Goal: Task Accomplishment & Management: Manage account settings

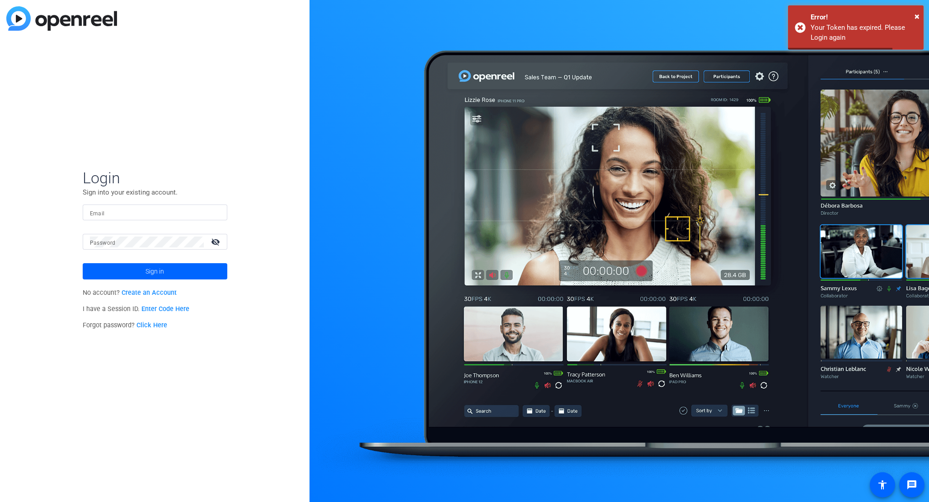
click at [128, 213] on input "Email" at bounding box center [155, 212] width 130 height 11
click at [0, 502] on com-1password-button at bounding box center [0, 502] width 0 height 0
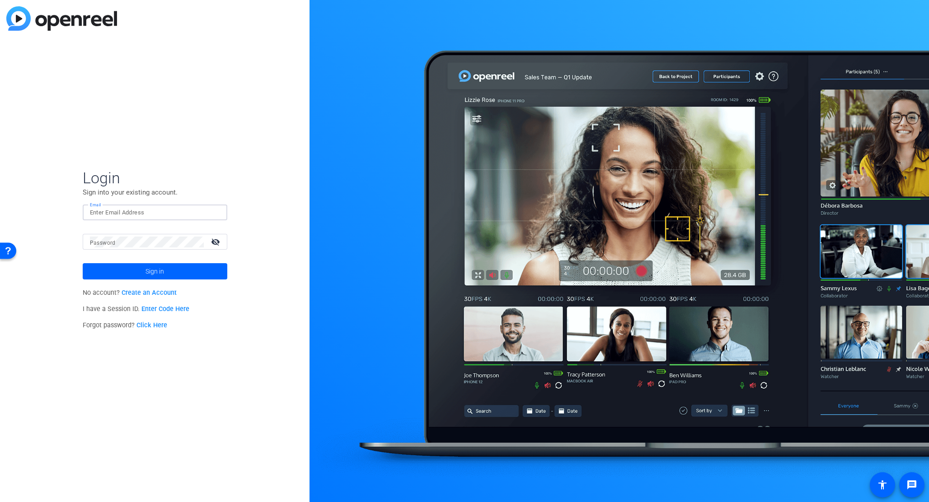
type input "[PERSON_NAME][EMAIL_ADDRESS][PERSON_NAME][DOMAIN_NAME]"
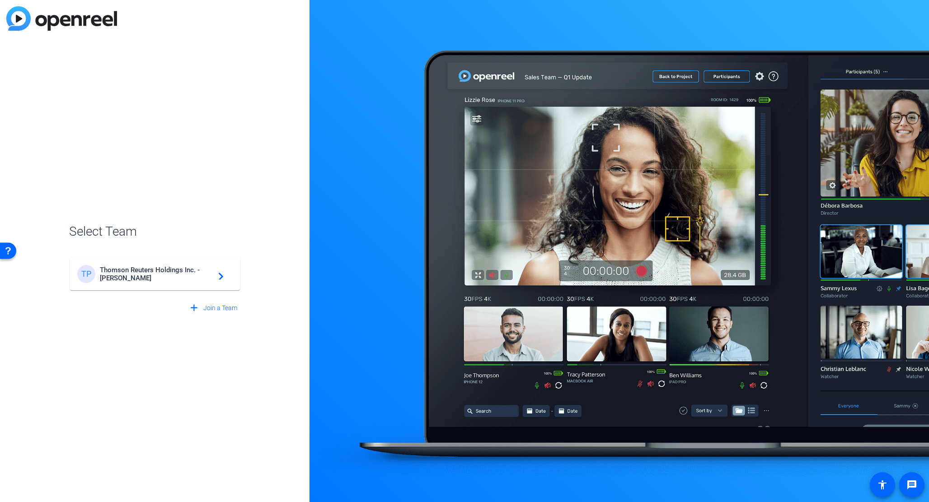
click at [150, 270] on span "Thomson Reuters Holdings Inc. - [PERSON_NAME]" at bounding box center [156, 274] width 113 height 16
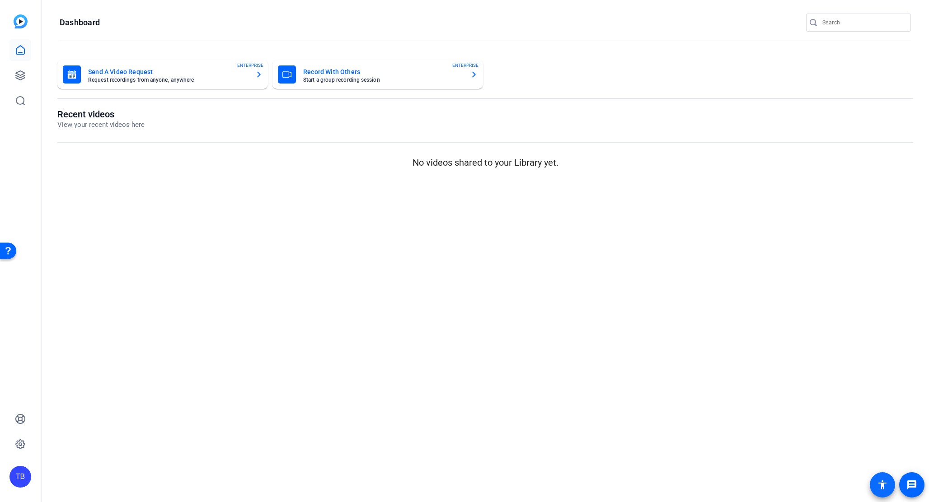
click at [881, 481] on mat-icon "accessibility" at bounding box center [882, 485] width 11 height 11
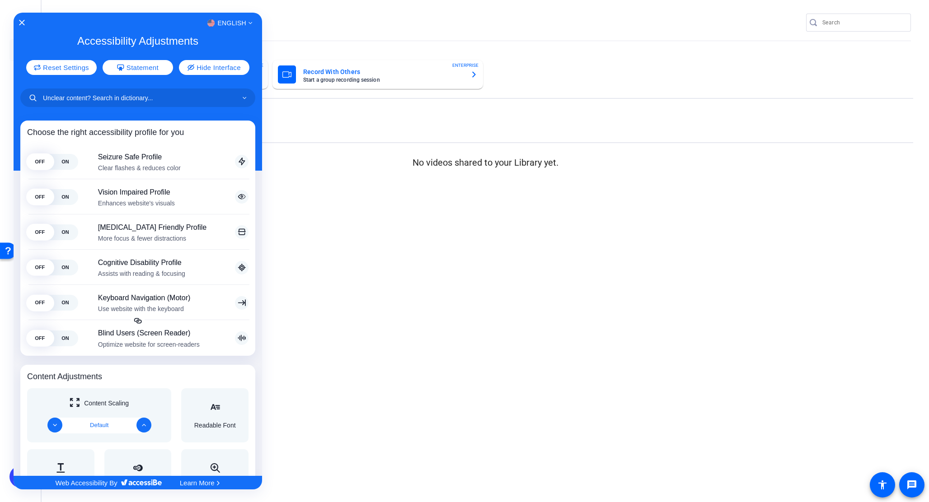
drag, startPoint x: 711, startPoint y: 381, endPoint x: 699, endPoint y: 376, distance: 12.8
click at [711, 381] on div at bounding box center [464, 251] width 929 height 502
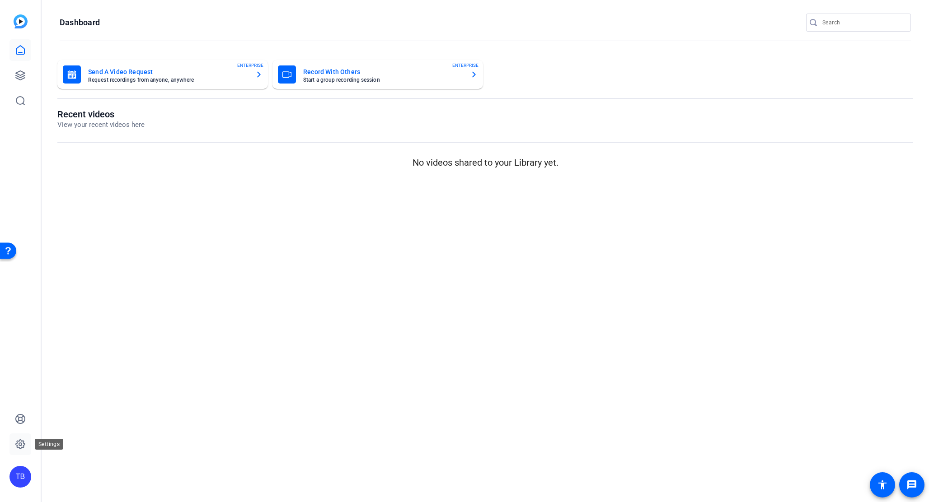
click at [24, 446] on icon at bounding box center [20, 444] width 11 height 11
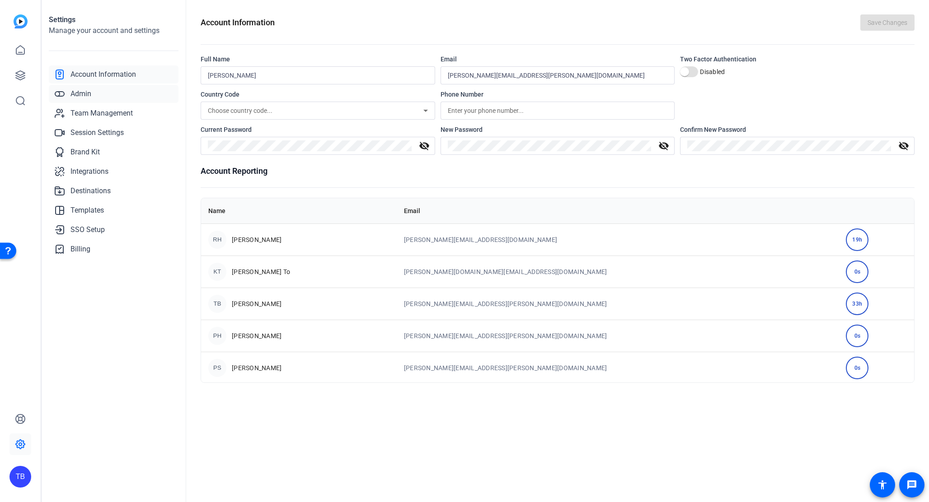
click at [90, 91] on span "Admin" at bounding box center [80, 94] width 21 height 11
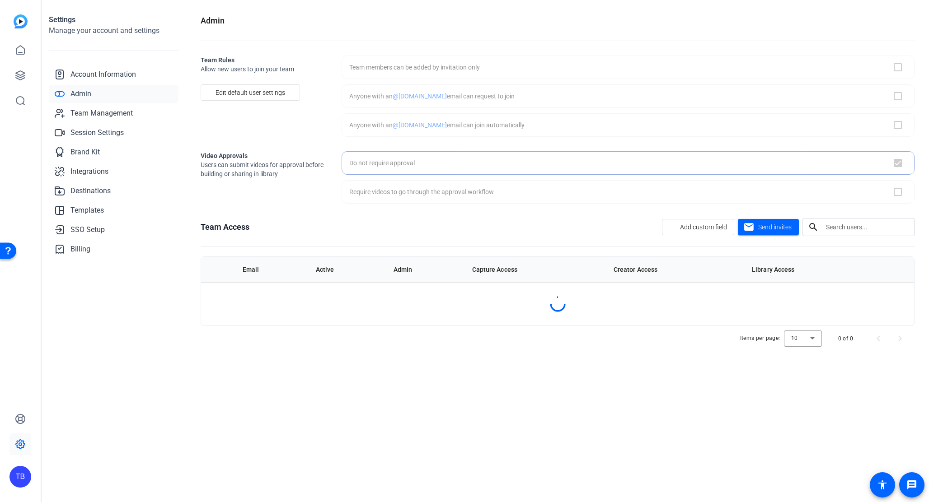
checkbox input "true"
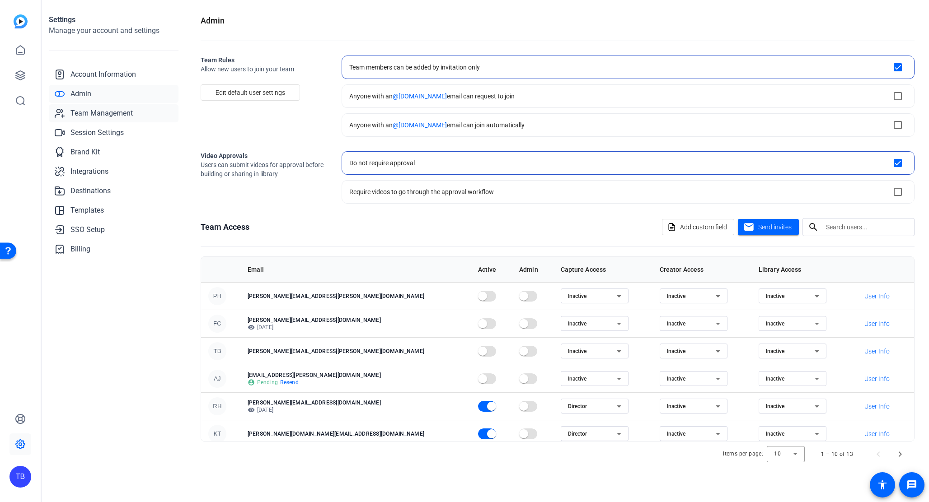
click at [102, 109] on span "Team Management" at bounding box center [101, 113] width 62 height 11
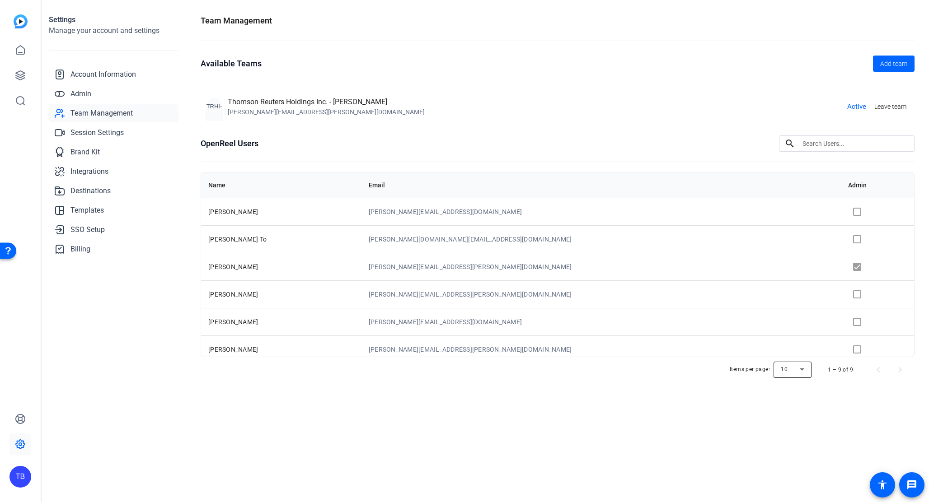
click at [808, 369] on div at bounding box center [793, 370] width 38 height 22
click at [797, 408] on mat-option "20" at bounding box center [793, 403] width 38 height 14
click at [896, 371] on span "Next page" at bounding box center [900, 370] width 22 height 22
click at [877, 370] on span "Previous page" at bounding box center [879, 370] width 22 height 22
click at [831, 399] on div "Team Management Available Teams Add team TRHI-[PERSON_NAME] Reuters Holdings In…" at bounding box center [557, 251] width 743 height 502
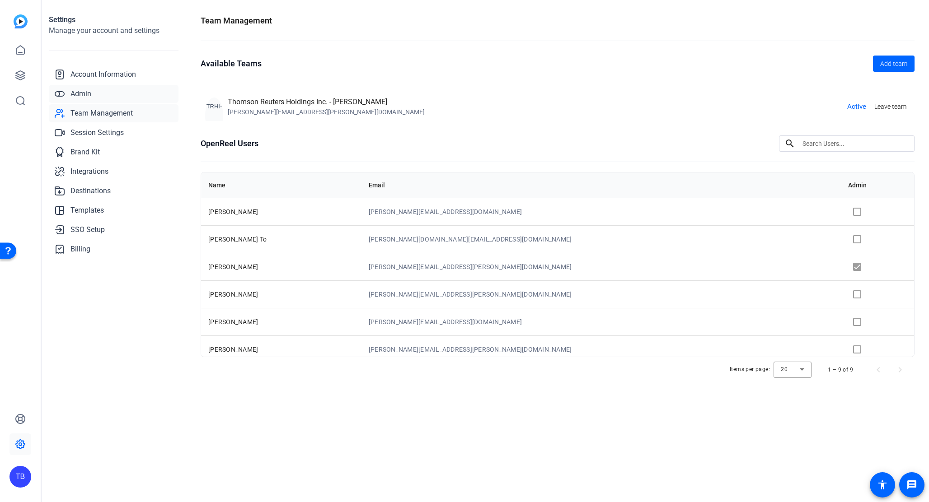
click at [82, 95] on span "Admin" at bounding box center [80, 94] width 21 height 11
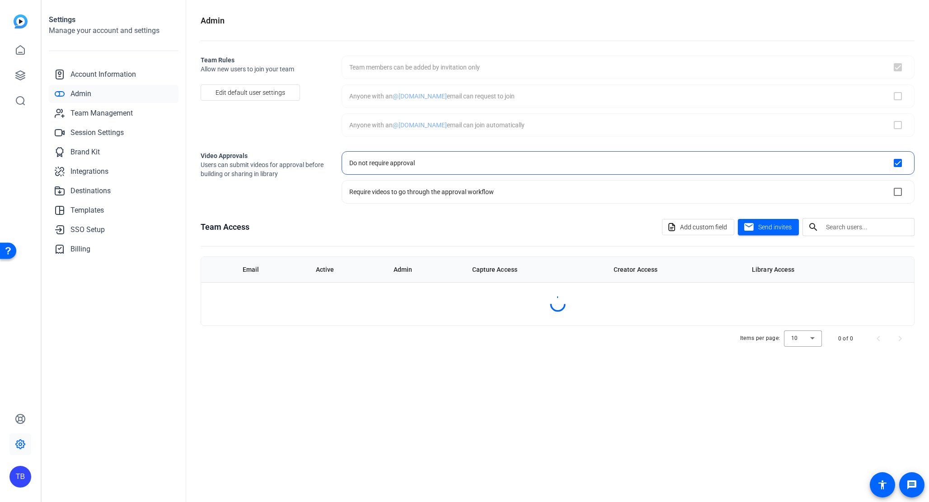
checkbox input "true"
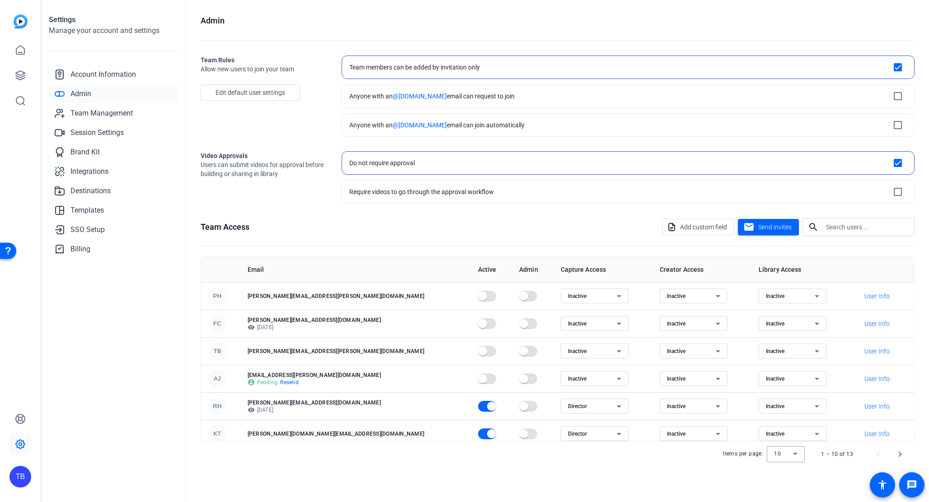
click at [346, 380] on p "account_circle Pending Resend" at bounding box center [356, 382] width 216 height 7
click at [568, 349] on div "Inactive" at bounding box center [592, 351] width 49 height 11
click at [554, 349] on div at bounding box center [464, 251] width 929 height 502
click at [870, 352] on span "User Info" at bounding box center [876, 351] width 25 height 9
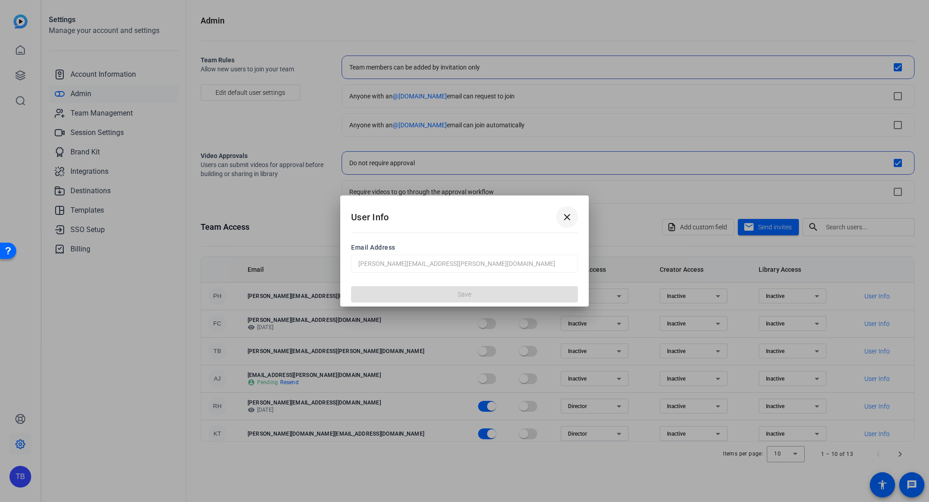
click at [574, 219] on span at bounding box center [567, 217] width 22 height 22
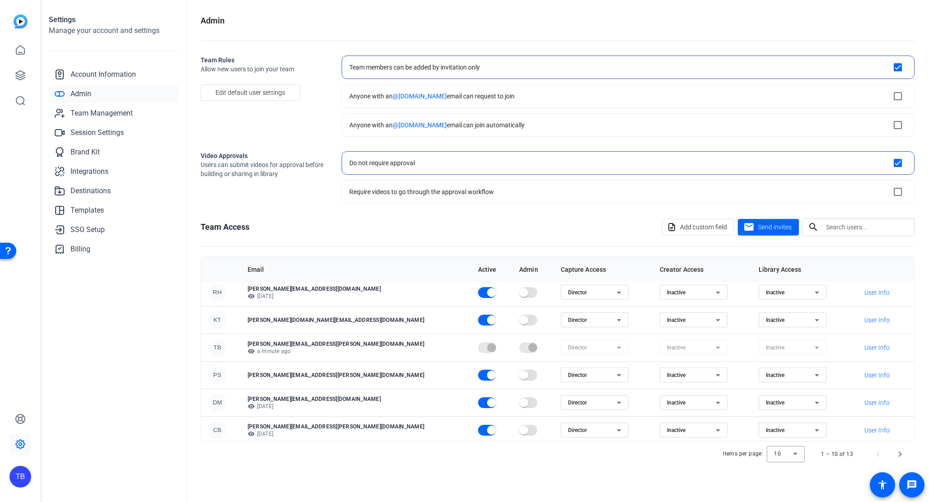
scroll to position [117, 0]
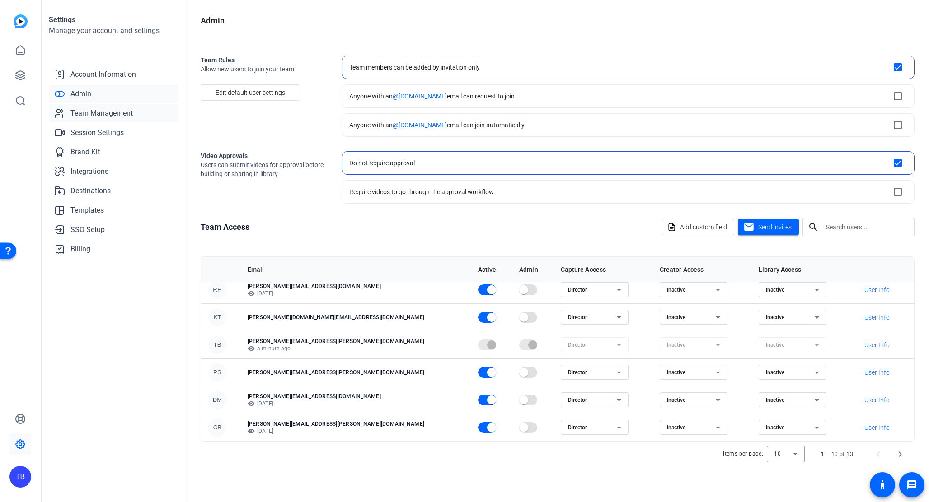
click at [94, 110] on span "Team Management" at bounding box center [101, 113] width 62 height 11
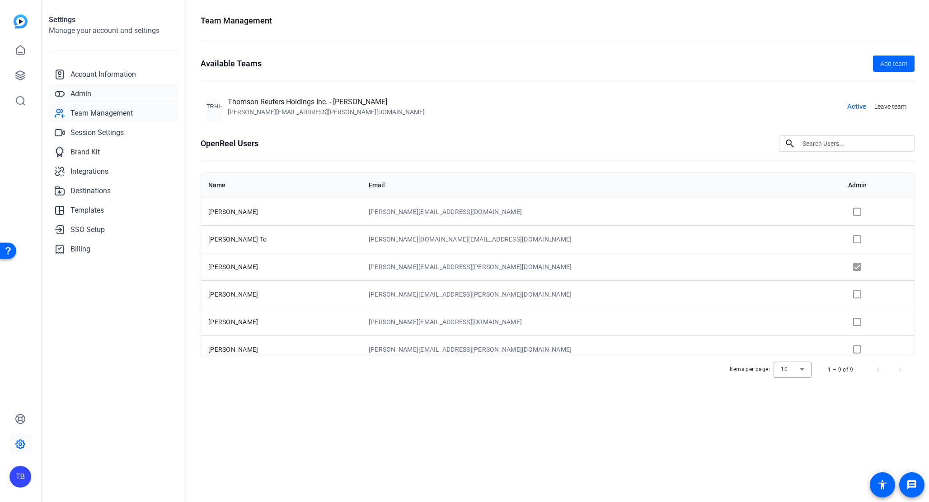
click at [87, 94] on span "Admin" at bounding box center [80, 94] width 21 height 11
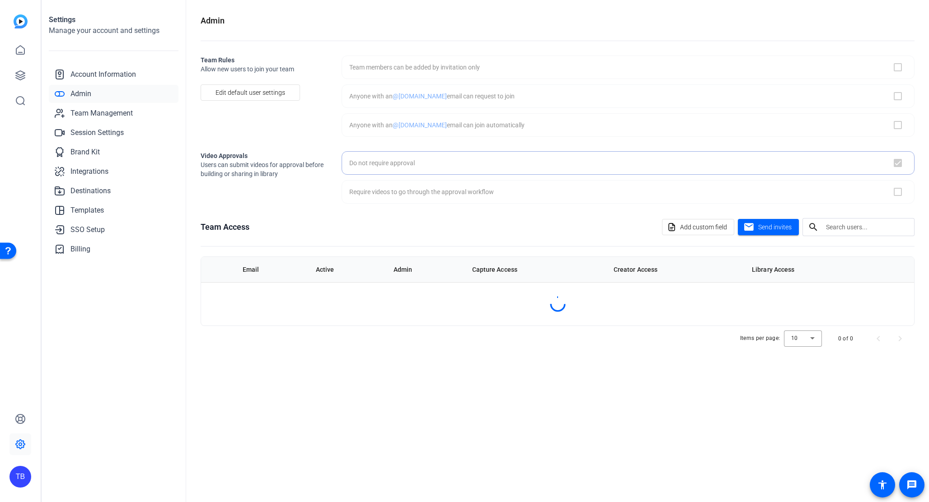
checkbox input "true"
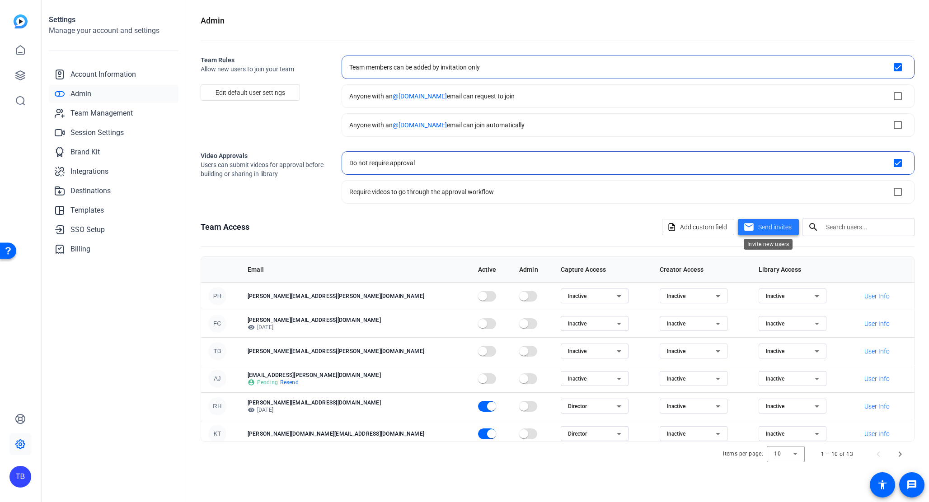
click at [759, 226] on span "Send invites" at bounding box center [774, 227] width 33 height 9
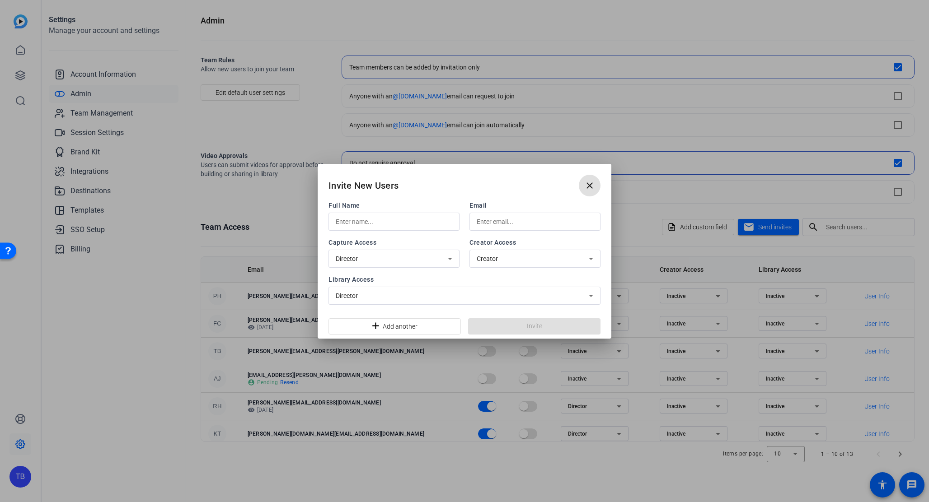
click at [414, 225] on input "text" at bounding box center [394, 221] width 117 height 11
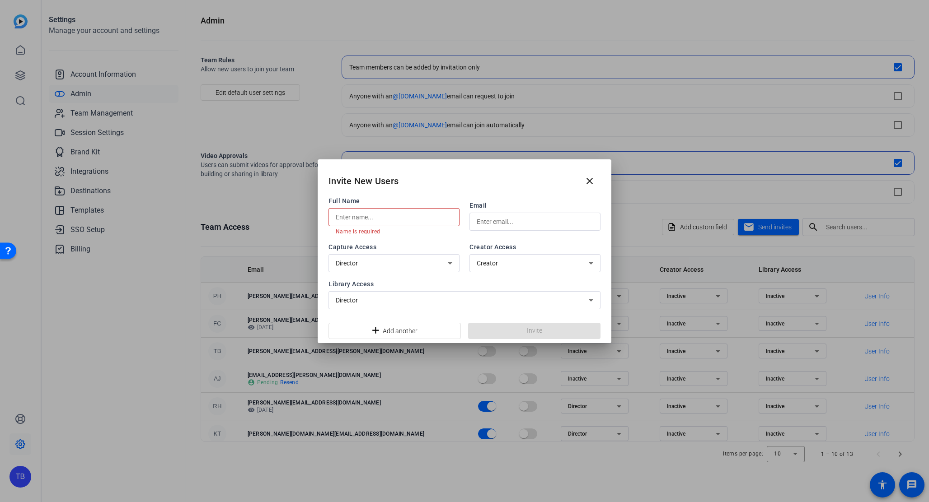
click at [347, 214] on input "text" at bounding box center [394, 217] width 117 height 11
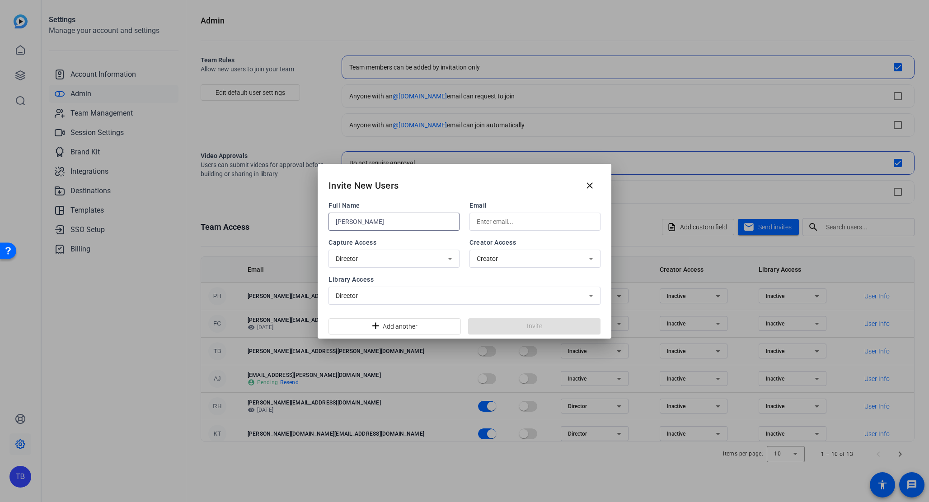
type input "[PERSON_NAME]"
click at [495, 220] on input "text" at bounding box center [535, 221] width 117 height 11
type input "[PERSON_NAME][EMAIL_ADDRESS][PERSON_NAME][DOMAIN_NAME]"
drag, startPoint x: 527, startPoint y: 270, endPoint x: 523, endPoint y: 261, distance: 9.9
click at [526, 266] on div "Full Name [PERSON_NAME] Email [PERSON_NAME][EMAIL_ADDRESS][PERSON_NAME][DOMAIN_…" at bounding box center [464, 253] width 272 height 104
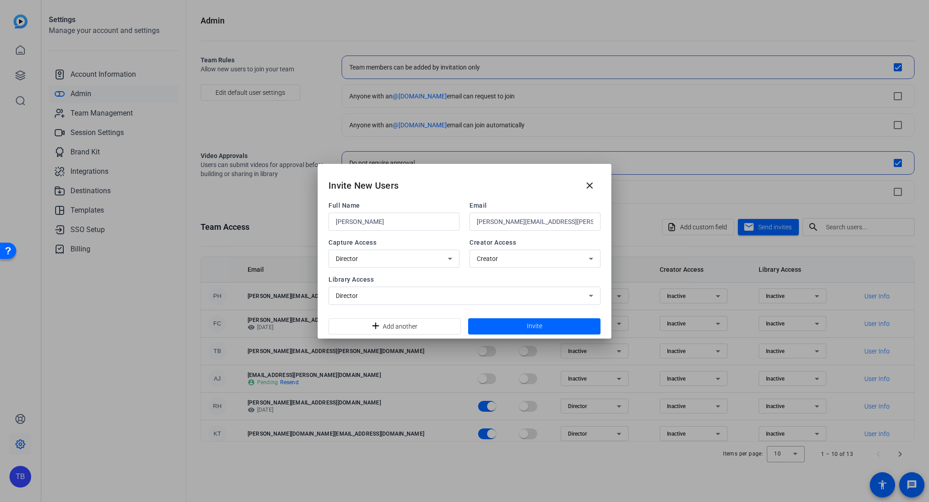
click at [523, 260] on div "Creator" at bounding box center [533, 258] width 112 height 11
click at [451, 276] on div at bounding box center [464, 251] width 929 height 502
click at [508, 259] on div "Creator" at bounding box center [533, 258] width 112 height 11
click at [502, 290] on mat-option "Inactive" at bounding box center [534, 293] width 131 height 14
click at [508, 261] on div "Inactive" at bounding box center [533, 258] width 112 height 11
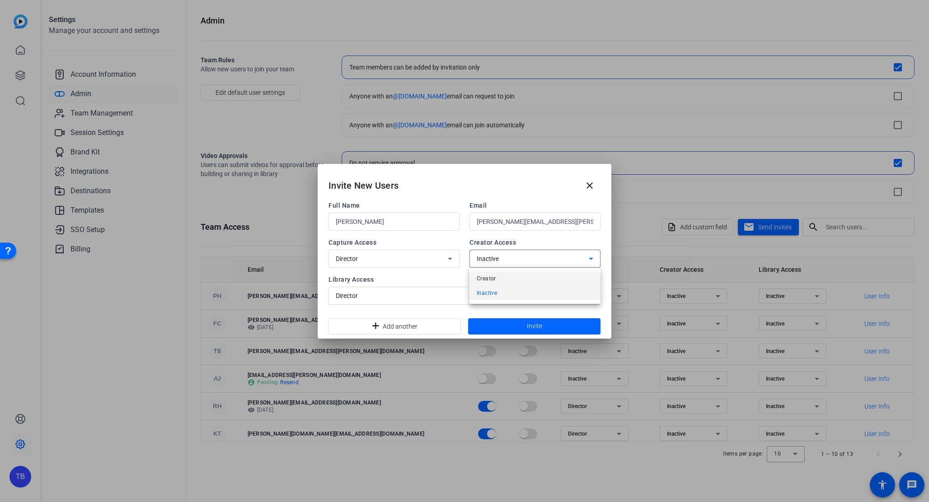
click at [505, 275] on mat-option "Creator" at bounding box center [534, 279] width 131 height 14
click at [503, 324] on span at bounding box center [534, 327] width 132 height 22
click at [597, 185] on span at bounding box center [590, 186] width 22 height 22
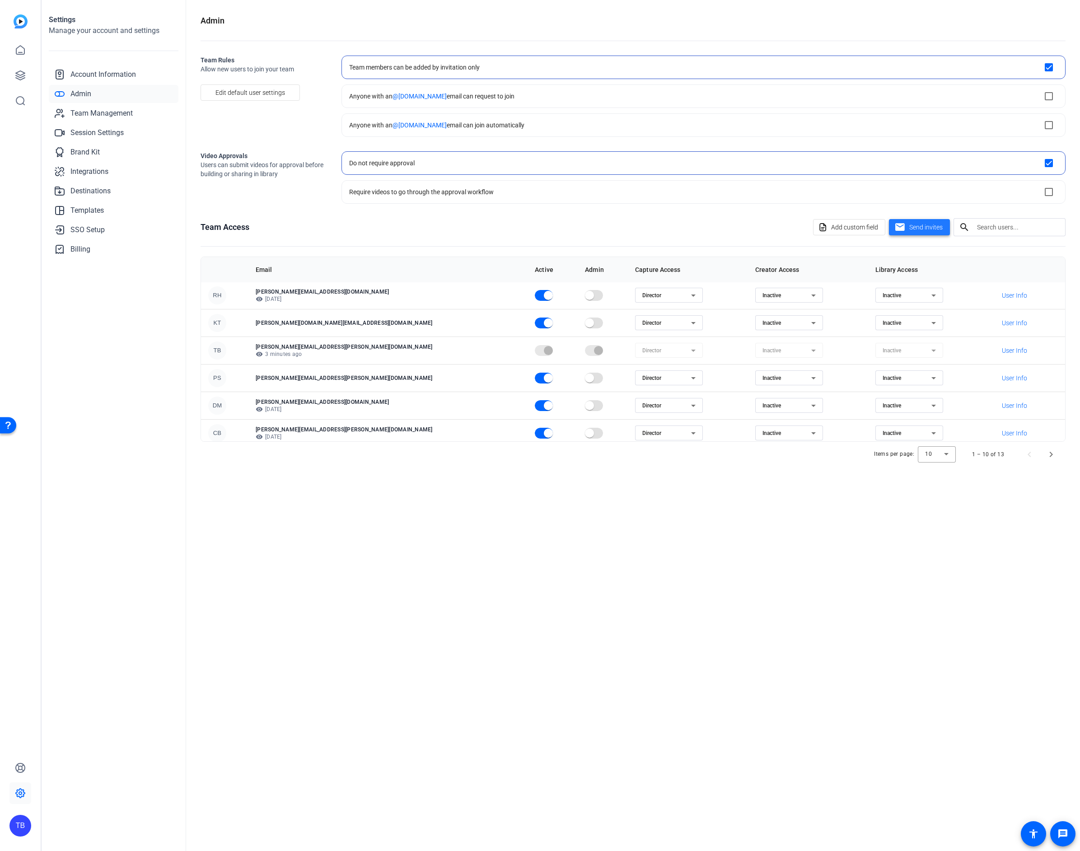
scroll to position [117, 0]
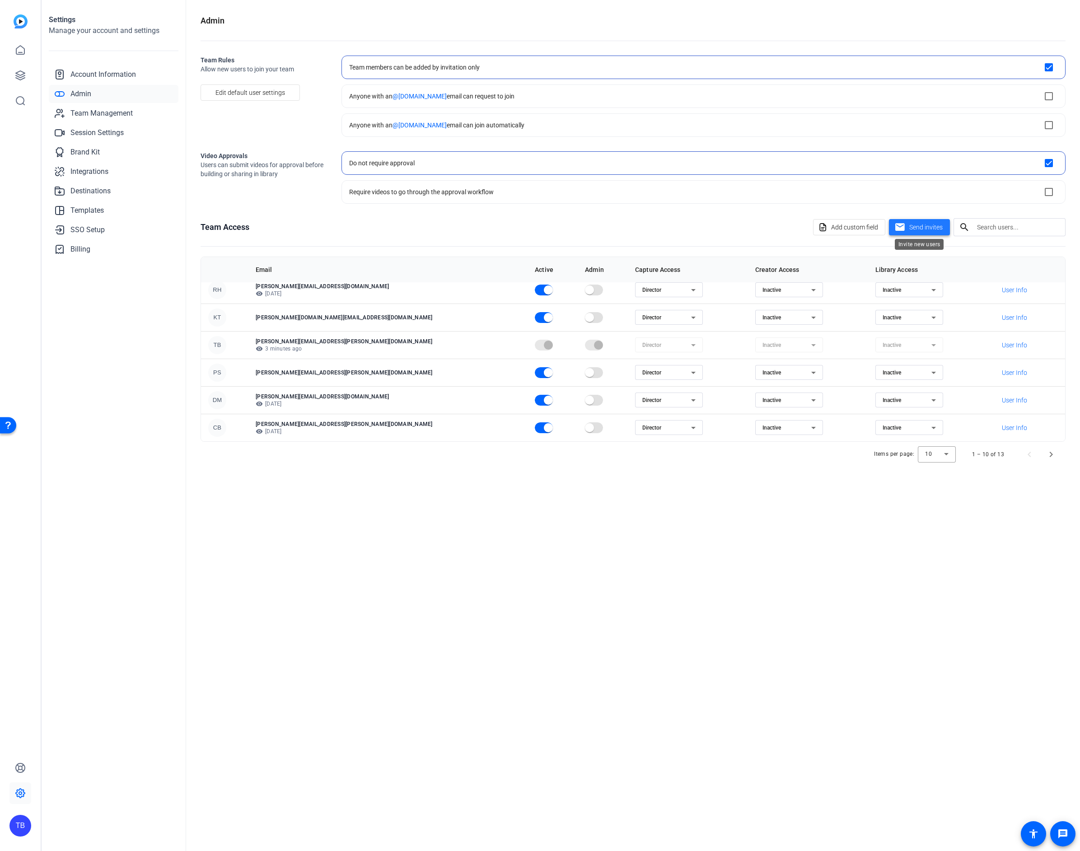
click at [929, 226] on span "Send invites" at bounding box center [926, 227] width 33 height 9
